Goal: Register for event/course

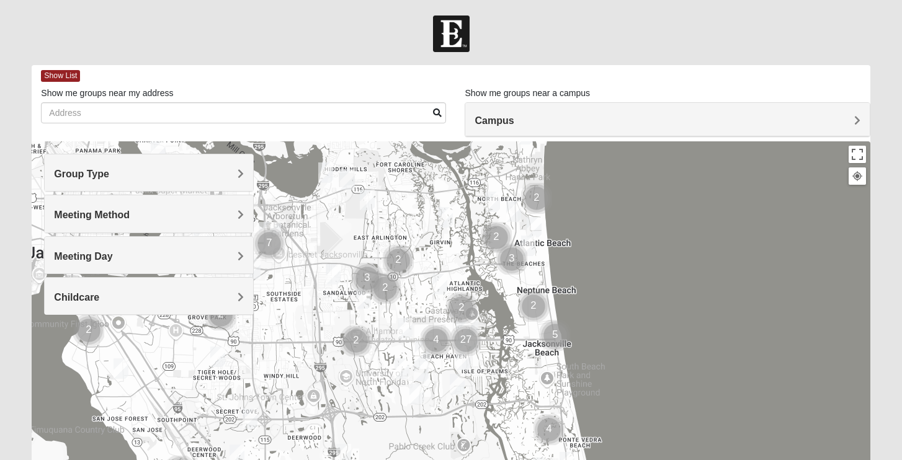
drag, startPoint x: 542, startPoint y: 331, endPoint x: 558, endPoint y: 282, distance: 50.8
click at [558, 282] on div at bounding box center [451, 389] width 838 height 496
click at [427, 305] on div at bounding box center [451, 389] width 838 height 496
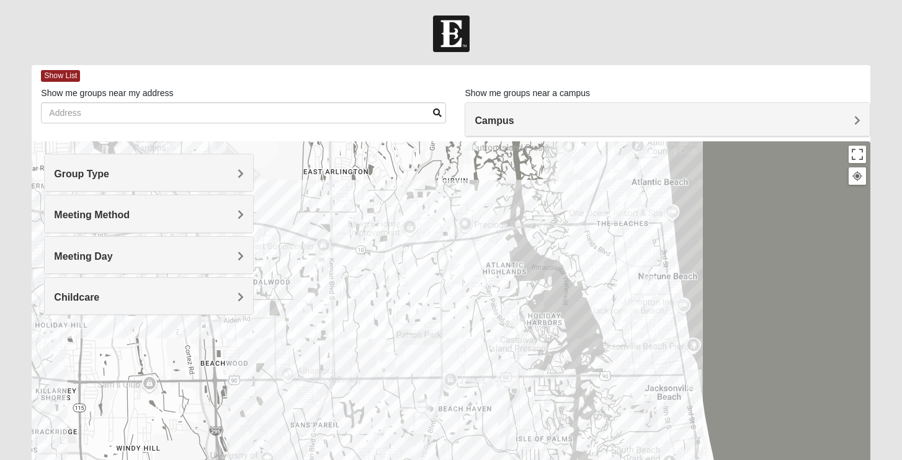
click at [230, 173] on h4 "Group Type" at bounding box center [149, 174] width 190 height 12
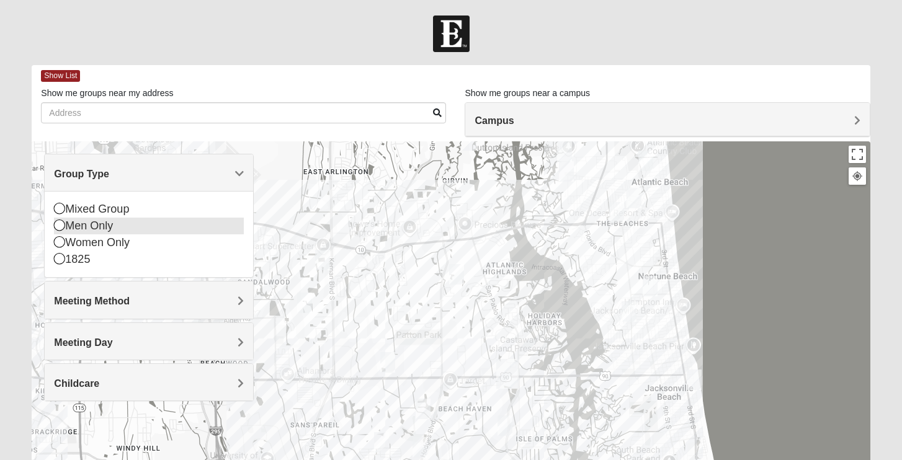
click at [56, 225] on icon at bounding box center [59, 225] width 11 height 11
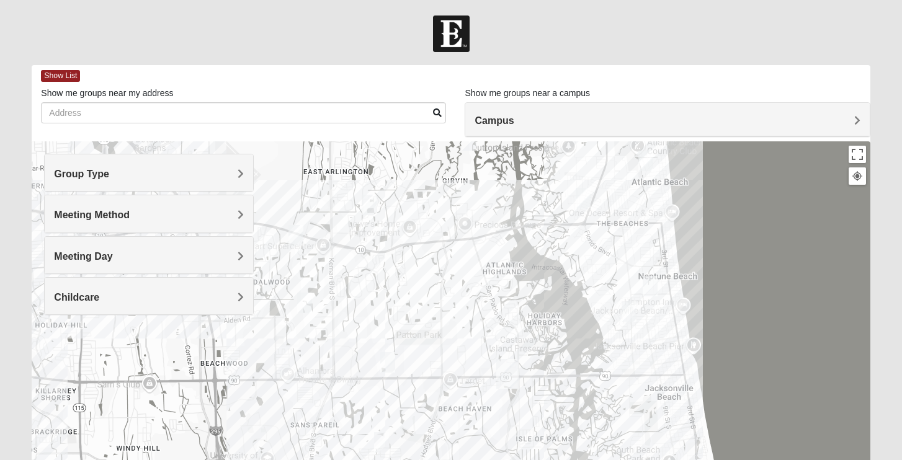
drag, startPoint x: 448, startPoint y: 333, endPoint x: 405, endPoint y: 295, distance: 58.0
click at [405, 295] on div at bounding box center [451, 389] width 838 height 496
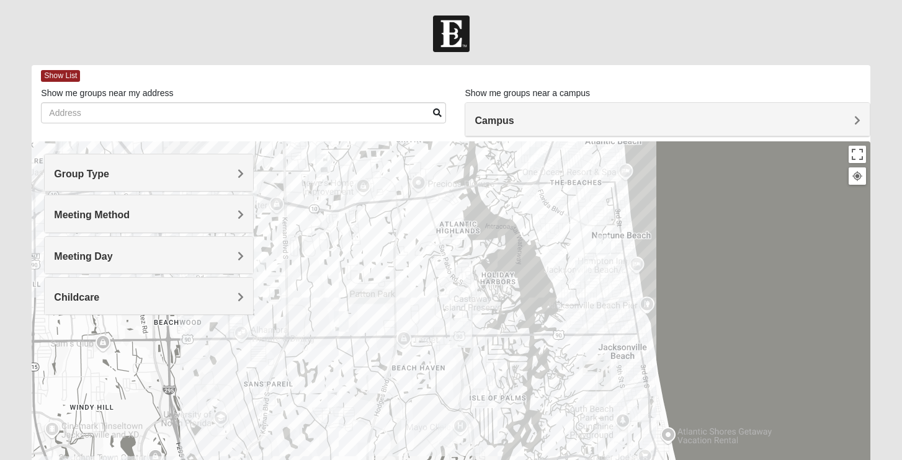
click at [585, 267] on img "Mens Crytzer/Siemion 32250" at bounding box center [582, 271] width 15 height 20
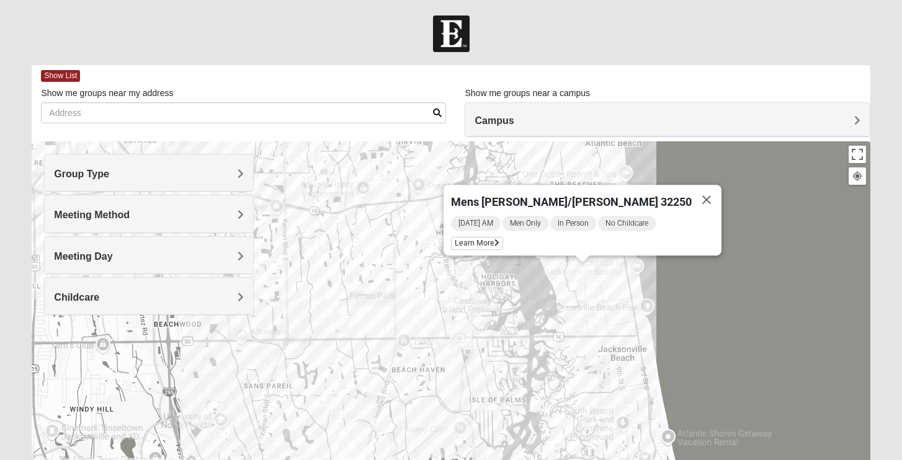
click at [603, 279] on div "Mens [PERSON_NAME]/[PERSON_NAME] 32250 [DATE] AM Men Only In Person No Childcar…" at bounding box center [451, 389] width 838 height 496
click at [692, 194] on button "Close" at bounding box center [707, 200] width 30 height 30
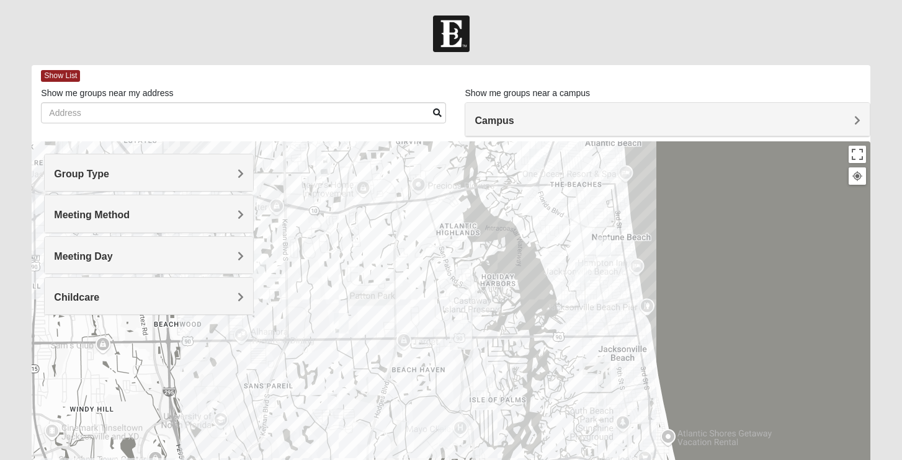
click at [605, 251] on img "Mens Coker 32250" at bounding box center [603, 247] width 15 height 20
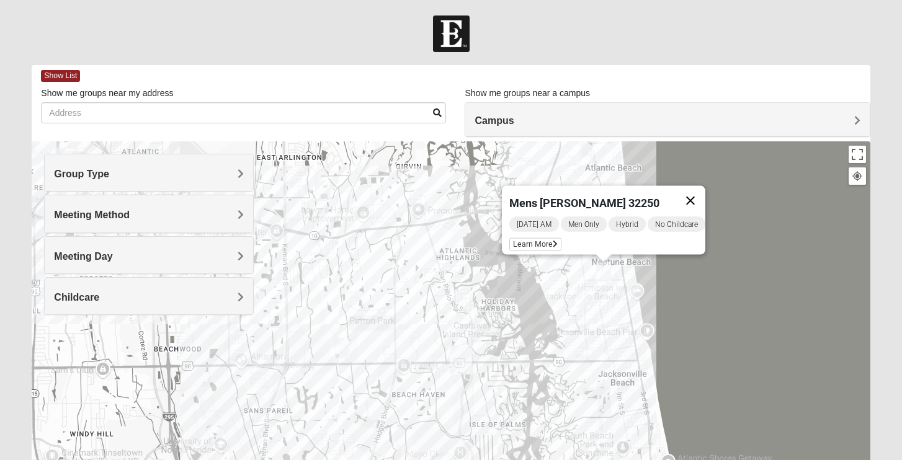
click at [696, 191] on button "Close" at bounding box center [691, 201] width 30 height 30
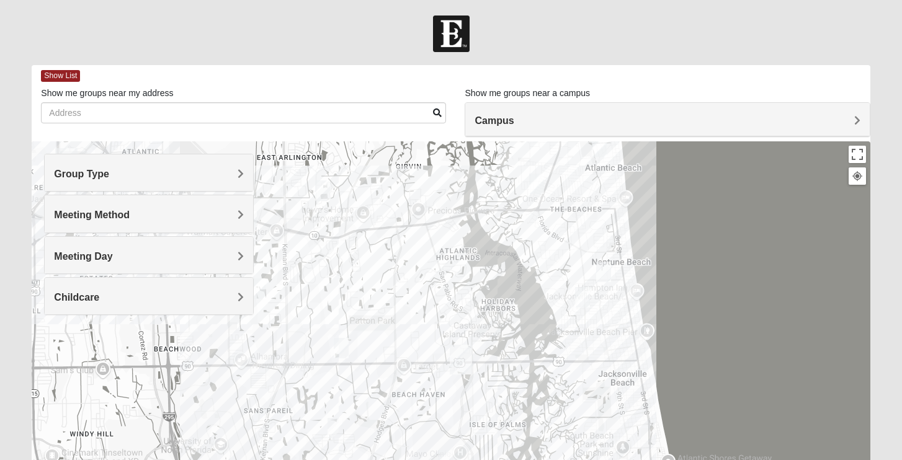
click at [534, 181] on img "Mens Boboc 32233" at bounding box center [536, 184] width 15 height 20
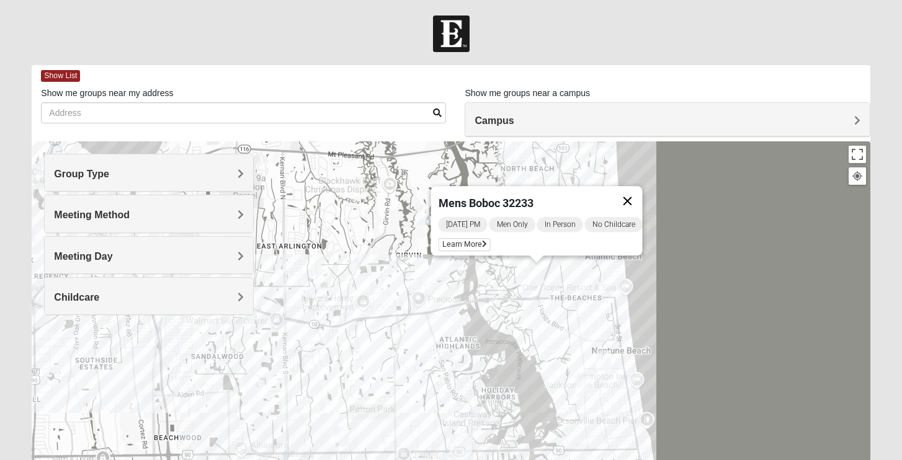
click at [640, 191] on button "Close" at bounding box center [628, 201] width 30 height 30
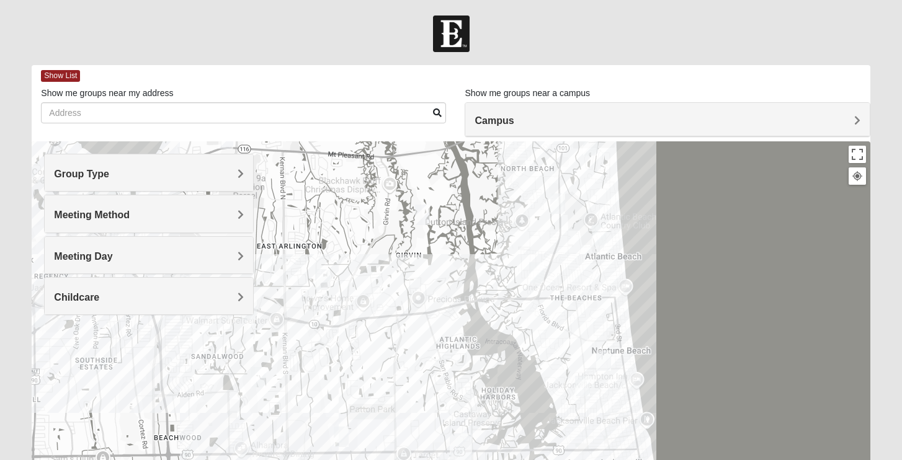
click at [598, 230] on img "Mens Militello 32233" at bounding box center [599, 235] width 15 height 20
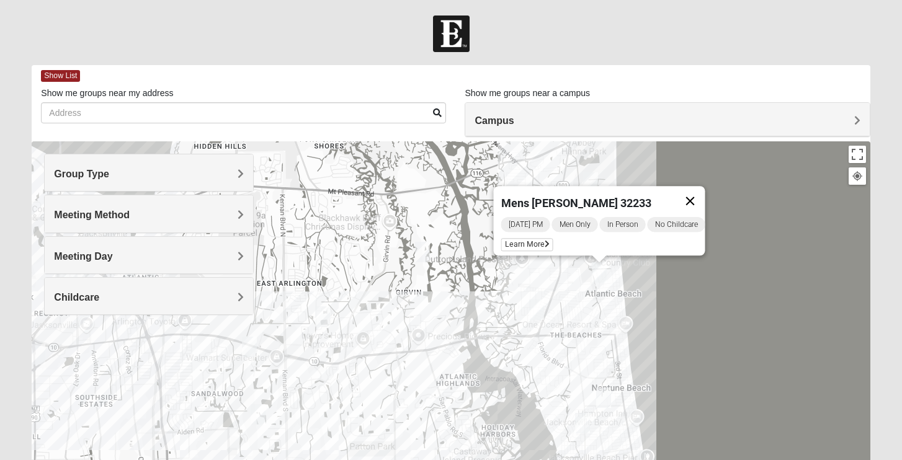
click at [701, 192] on button "Close" at bounding box center [690, 201] width 30 height 30
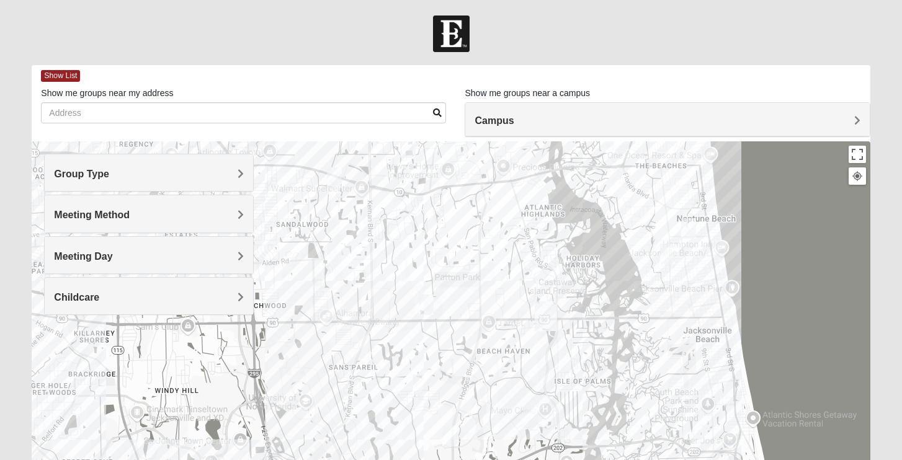
drag, startPoint x: 414, startPoint y: 338, endPoint x: 500, endPoint y: 166, distance: 192.3
click at [500, 166] on div at bounding box center [451, 389] width 838 height 496
click at [429, 300] on img "Mens Hamilton 32250" at bounding box center [426, 305] width 15 height 20
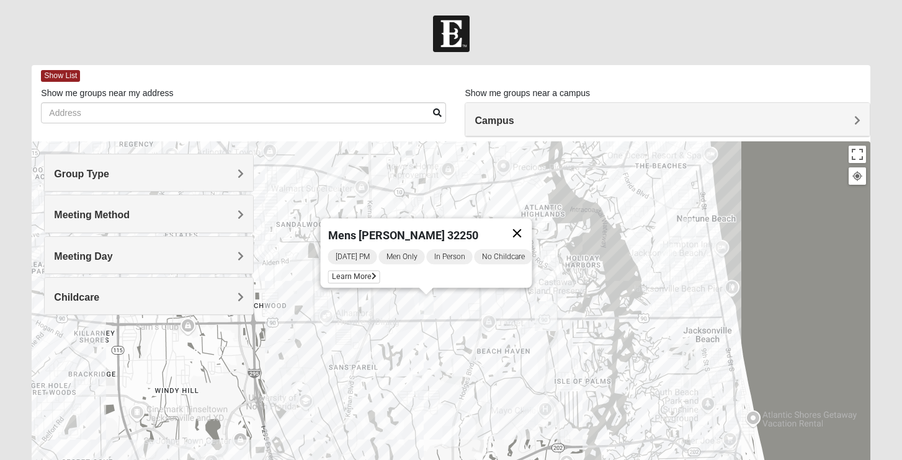
click at [526, 224] on button "Close" at bounding box center [517, 233] width 30 height 30
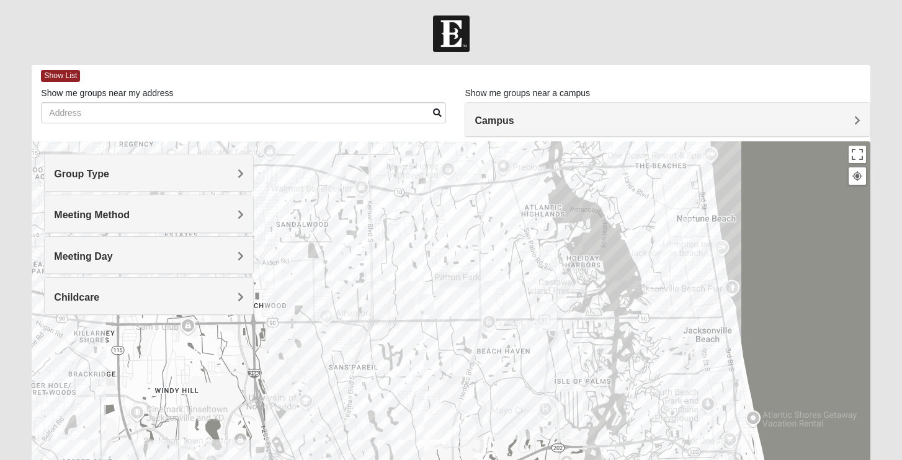
click at [420, 390] on img "Mens Johnson 32224" at bounding box center [420, 385] width 15 height 20
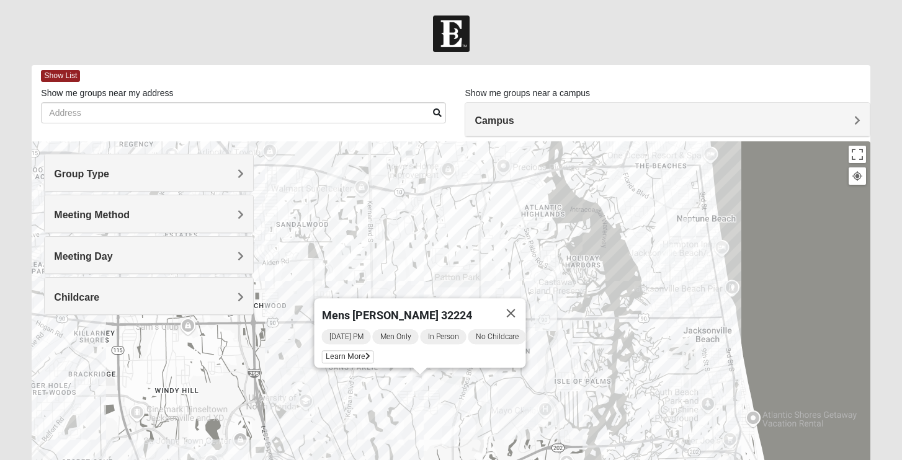
click at [449, 439] on img "Mens Howard/Glee 32224" at bounding box center [449, 436] width 15 height 20
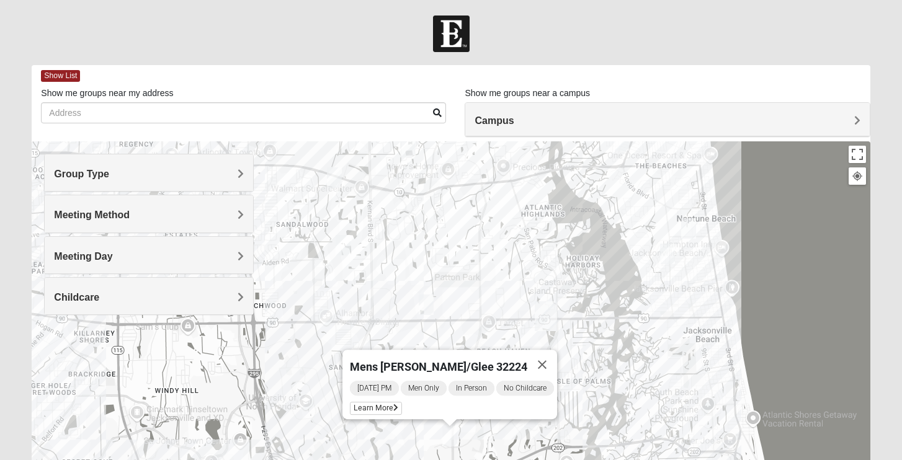
click at [529, 423] on img "Mens Schell 32224" at bounding box center [530, 417] width 15 height 20
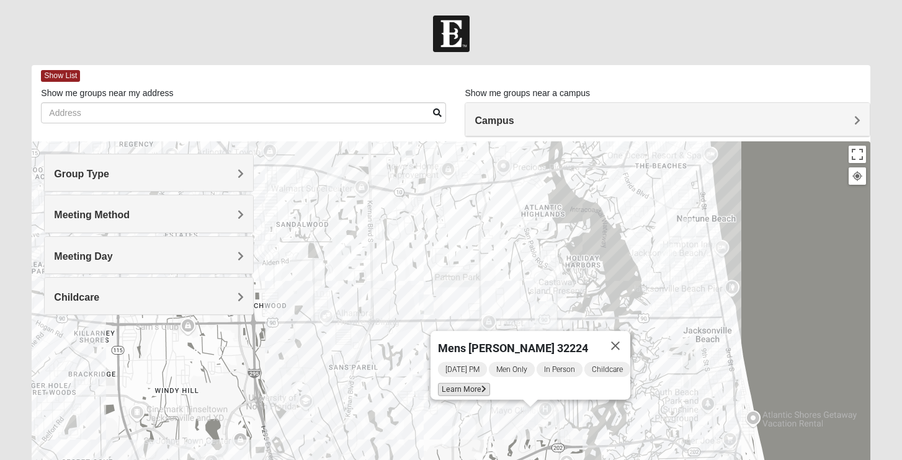
click at [472, 384] on span "Learn More" at bounding box center [464, 390] width 52 height 13
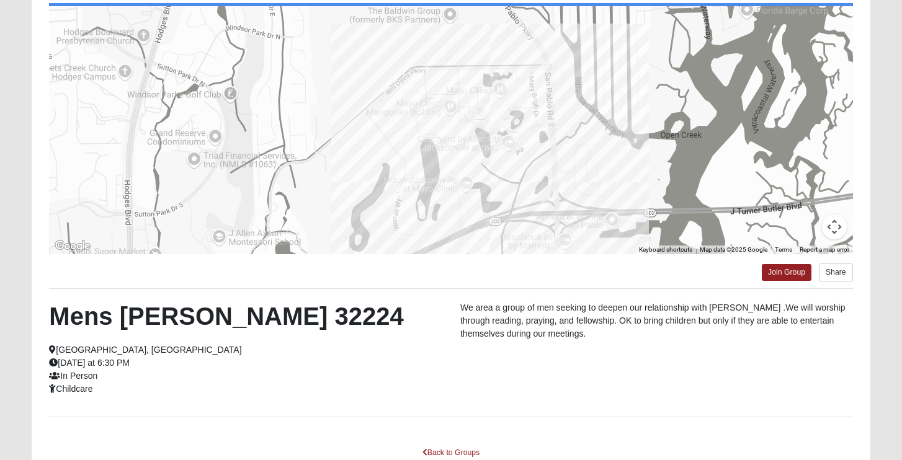
scroll to position [133, 0]
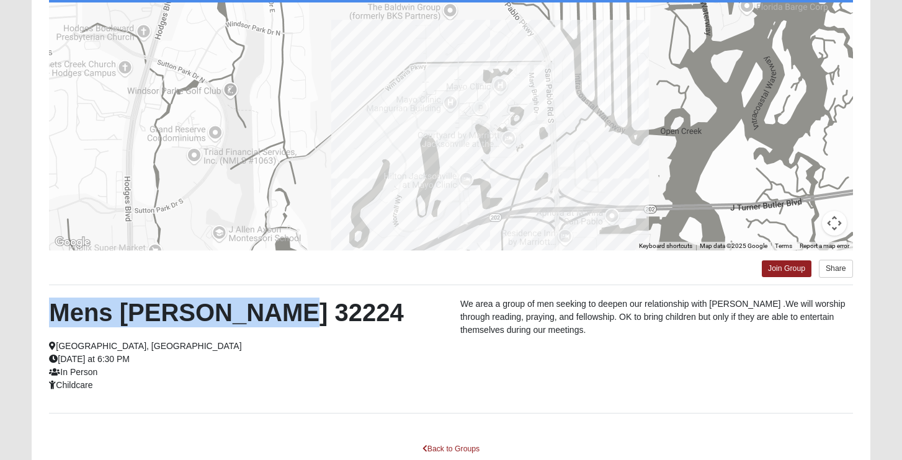
drag, startPoint x: 271, startPoint y: 310, endPoint x: 47, endPoint y: 308, distance: 224.7
click at [47, 308] on div "Mens [PERSON_NAME] 32224 [GEOGRAPHIC_DATA], [GEOGRAPHIC_DATA] [DATE] at 6:30 PM…" at bounding box center [245, 345] width 411 height 94
copy h2 "Mens [PERSON_NAME] 32224"
click at [804, 269] on link "Join Group" at bounding box center [787, 269] width 50 height 17
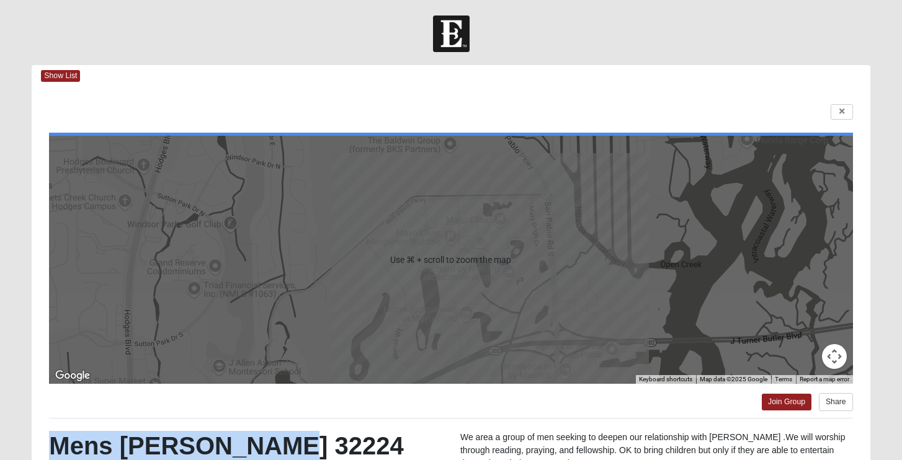
scroll to position [0, 0]
click at [843, 117] on link at bounding box center [842, 112] width 22 height 16
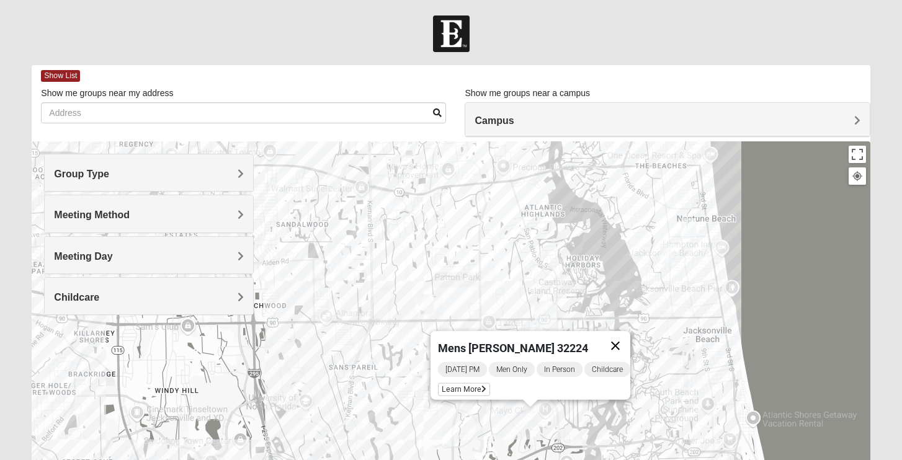
click at [626, 338] on button "Close" at bounding box center [616, 346] width 30 height 30
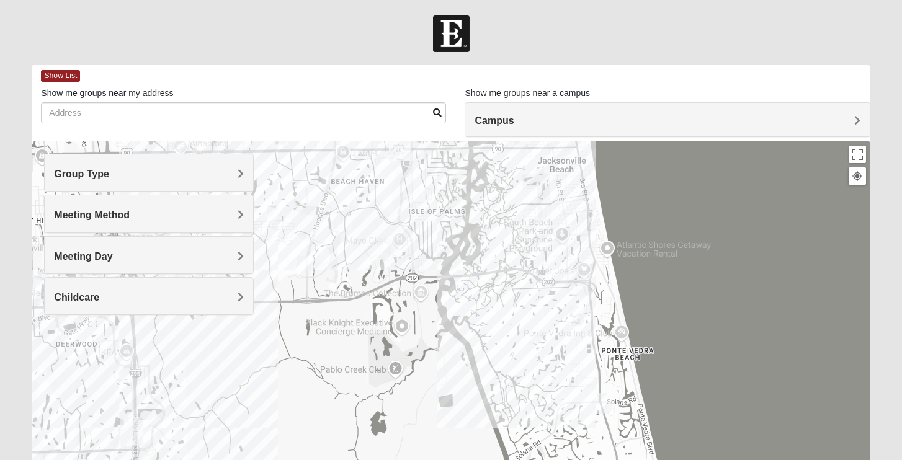
drag, startPoint x: 745, startPoint y: 354, endPoint x: 598, endPoint y: 183, distance: 226.2
click at [598, 183] on div at bounding box center [451, 389] width 838 height 496
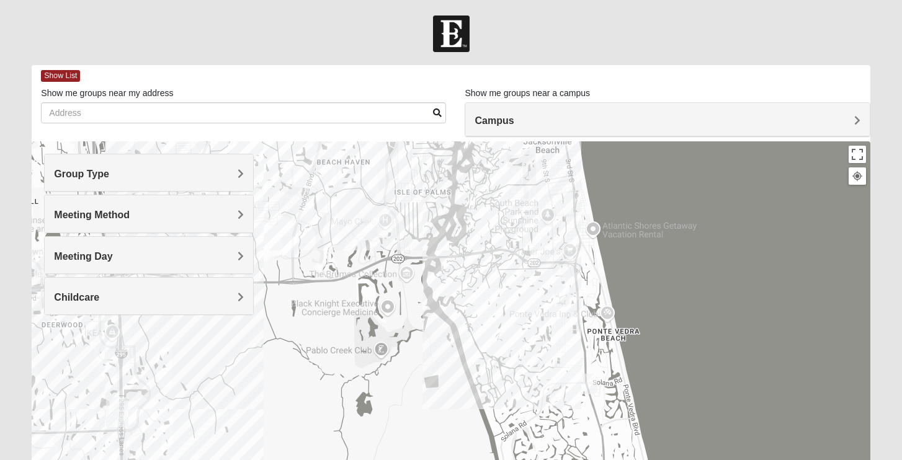
click at [561, 299] on img "Mens Crescimanno 32082" at bounding box center [562, 297] width 15 height 20
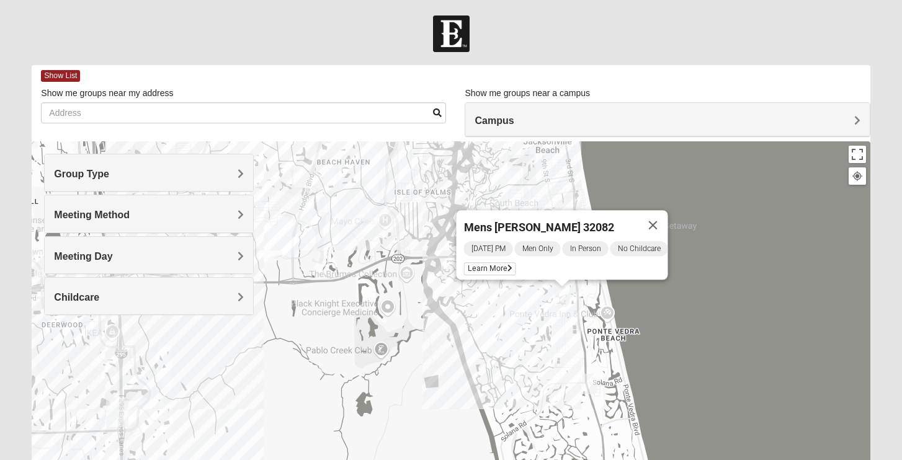
click at [590, 385] on img "Mens Conway 32082" at bounding box center [590, 384] width 15 height 20
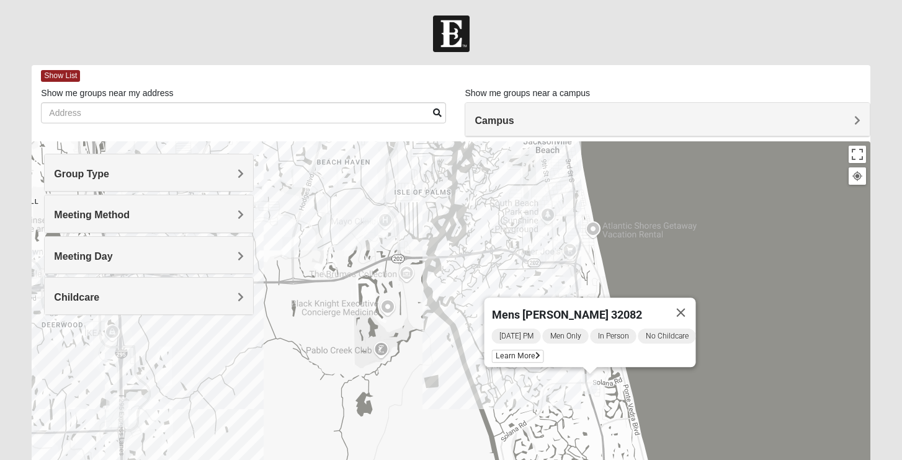
click at [492, 309] on span "Mens [PERSON_NAME] 32082" at bounding box center [567, 314] width 150 height 13
click at [542, 308] on span "Mens [PERSON_NAME] 32082" at bounding box center [567, 314] width 150 height 13
drag, startPoint x: 585, startPoint y: 305, endPoint x: 480, endPoint y: 299, distance: 104.4
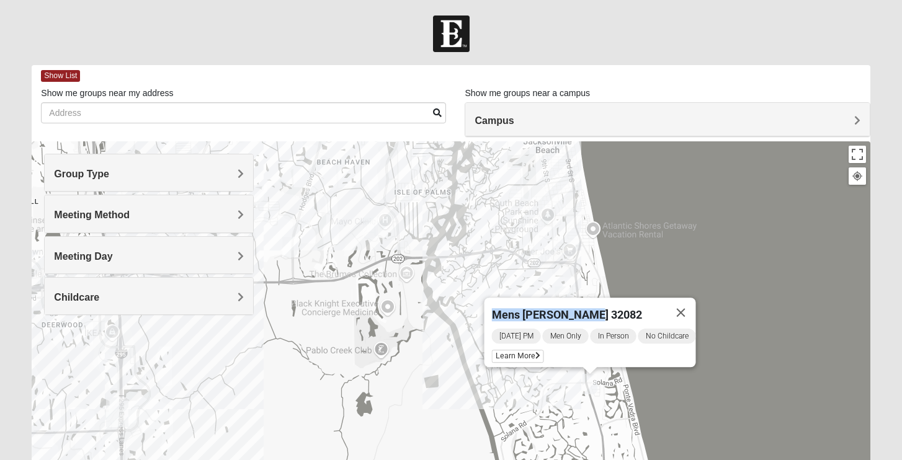
click at [492, 299] on div "Mens [PERSON_NAME] 32082" at bounding box center [579, 313] width 174 height 30
copy span "Mens [PERSON_NAME] 32082"
click at [528, 350] on span "Learn More" at bounding box center [518, 356] width 52 height 13
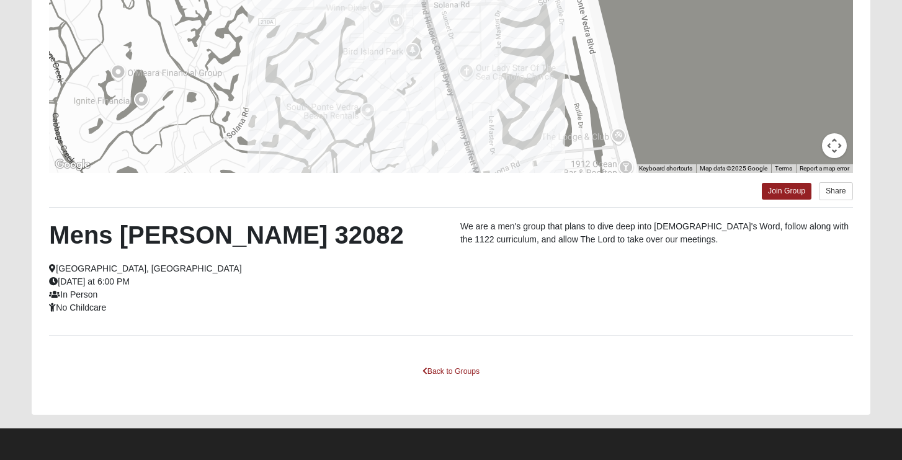
scroll to position [211, 0]
click at [793, 195] on link "Join Group" at bounding box center [787, 191] width 50 height 17
